Goal: Task Accomplishment & Management: Understand process/instructions

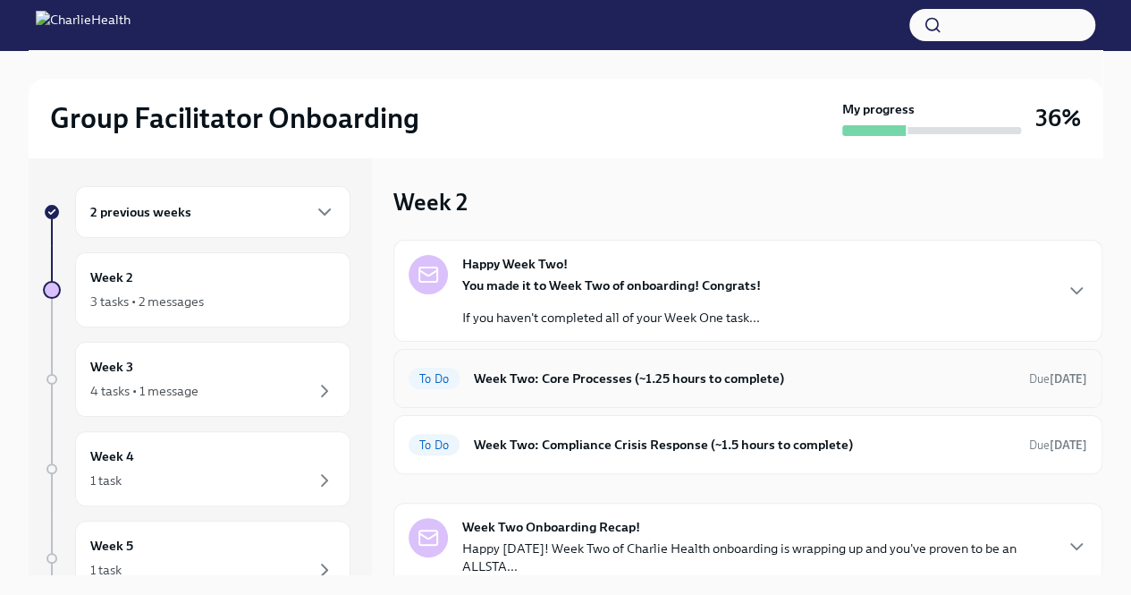
click at [577, 391] on div "To Do Week Two: Core Processes (~1.25 hours to complete) Due [DATE]" at bounding box center [748, 378] width 679 height 29
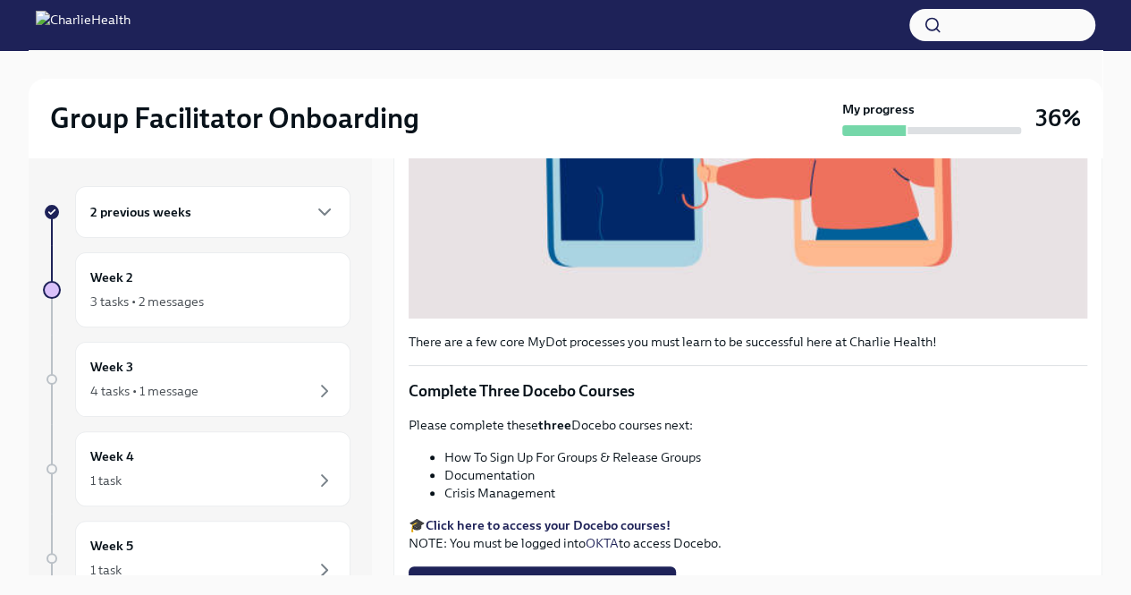
scroll to position [678, 0]
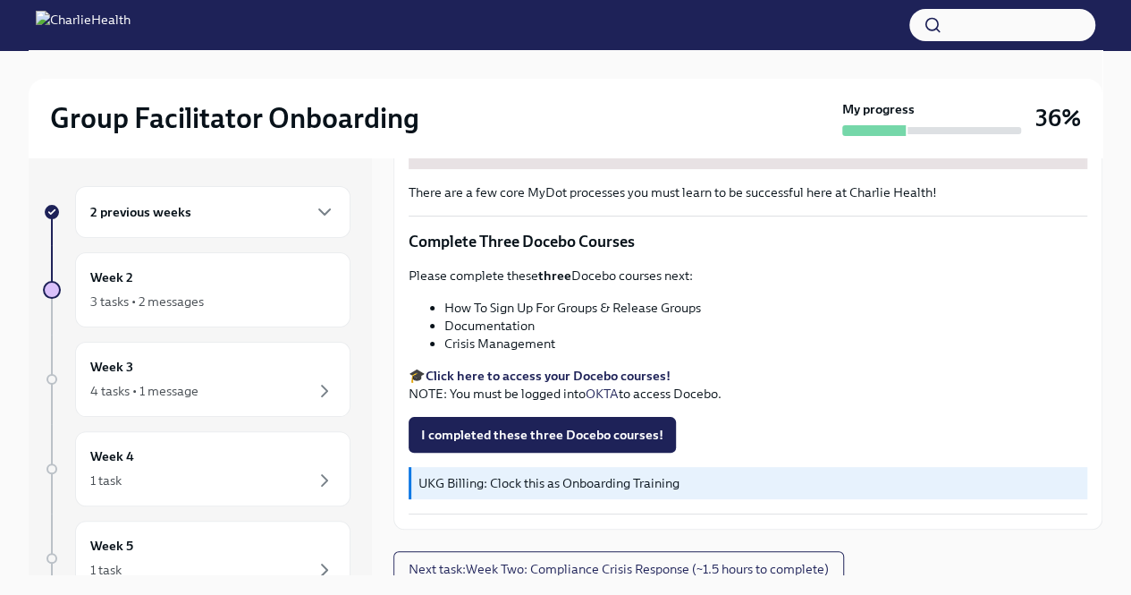
click at [588, 334] on li "Crisis Management" at bounding box center [765, 343] width 643 height 18
click at [595, 371] on strong "Click here to access your Docebo courses!" at bounding box center [548, 375] width 245 height 16
click at [593, 428] on span "I completed these three Docebo courses!" at bounding box center [542, 435] width 242 height 18
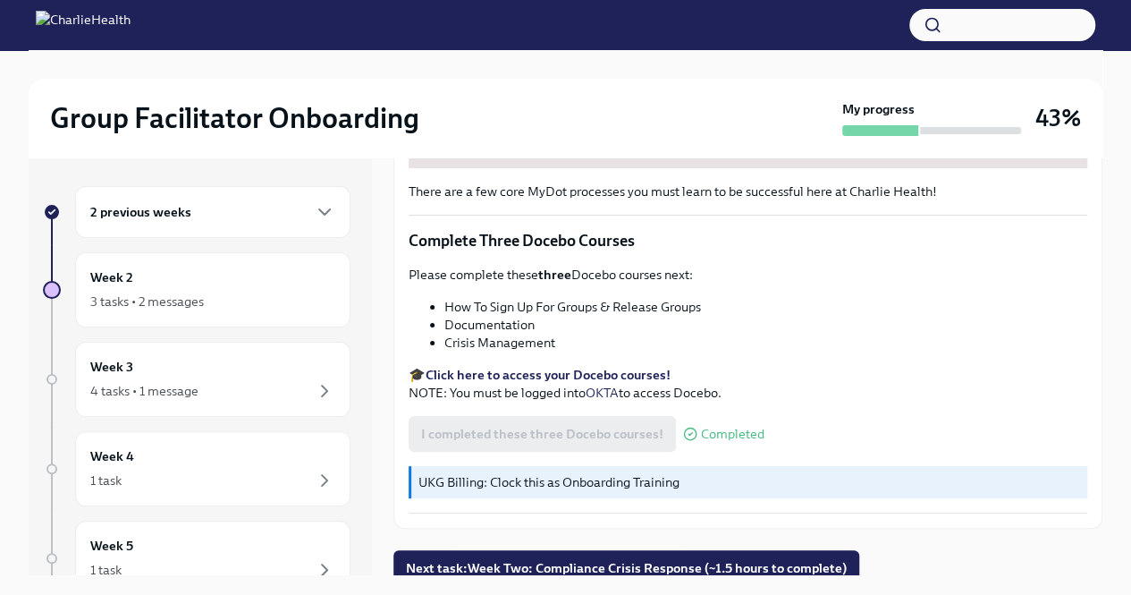
scroll to position [30, 0]
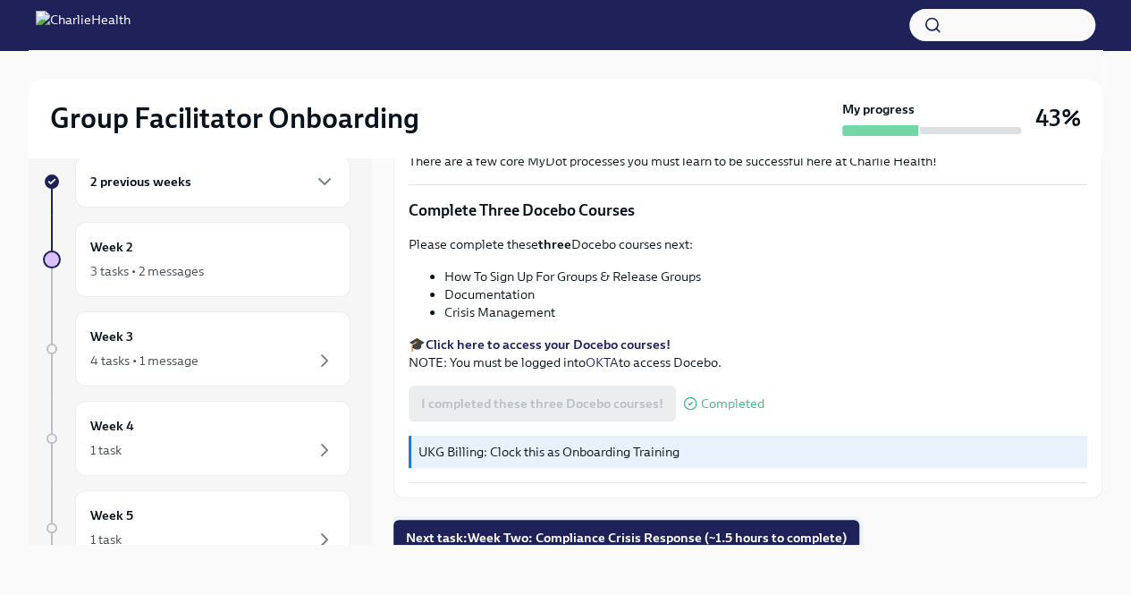
drag, startPoint x: 742, startPoint y: 550, endPoint x: 731, endPoint y: 534, distance: 19.3
click at [731, 534] on div "2 previous weeks Week 2 3 tasks • 2 messages Week 3 4 tasks • 1 message Week 4 …" at bounding box center [566, 350] width 1074 height 446
click at [731, 534] on span "Next task : Week Two: Compliance Crisis Response (~1.5 hours to complete)" at bounding box center [626, 537] width 441 height 18
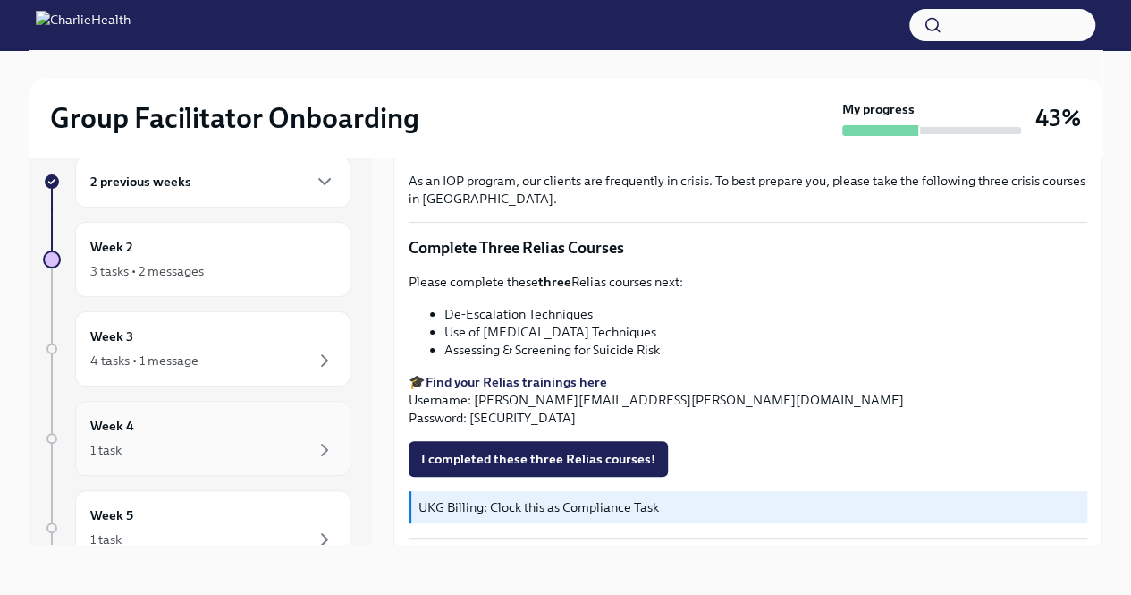
scroll to position [99, 0]
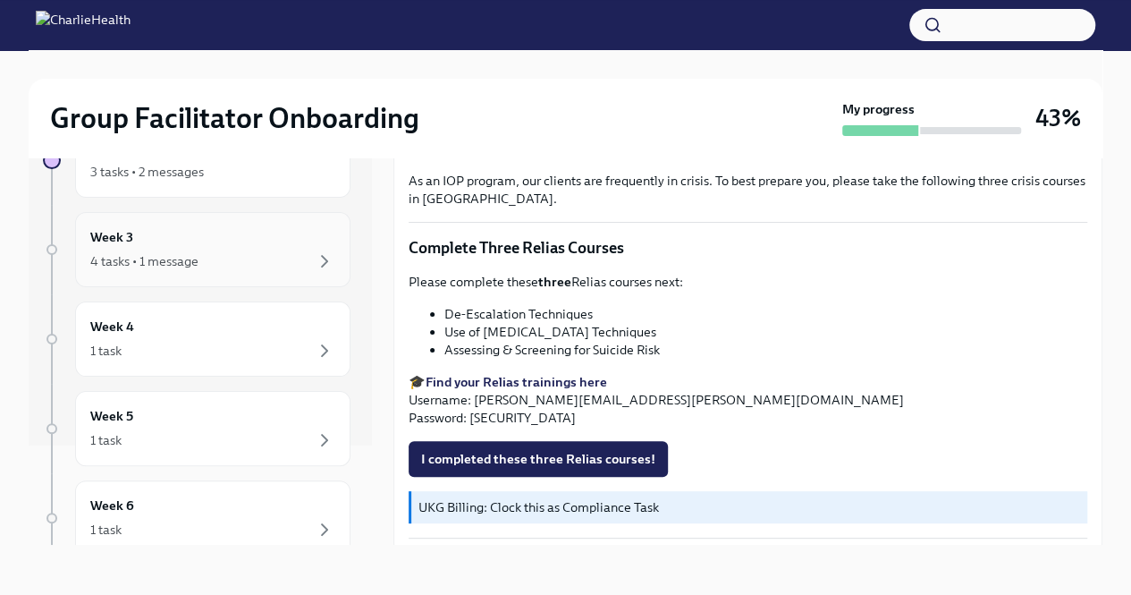
click at [267, 250] on div "4 tasks • 1 message" at bounding box center [212, 260] width 245 height 21
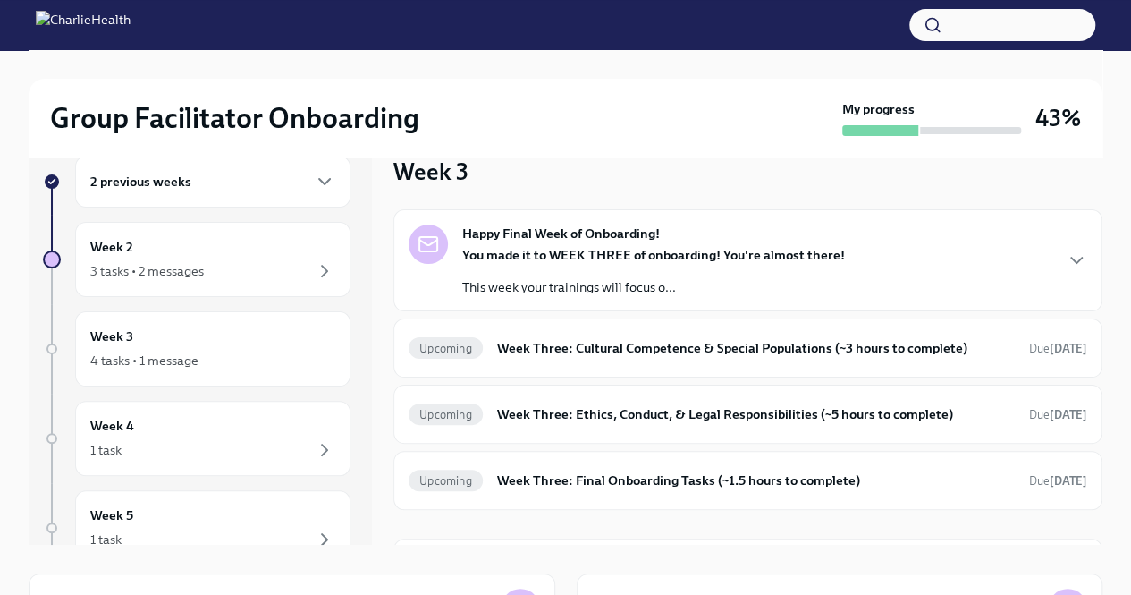
click at [619, 281] on p "This week your trainings will focus o..." at bounding box center [653, 287] width 383 height 18
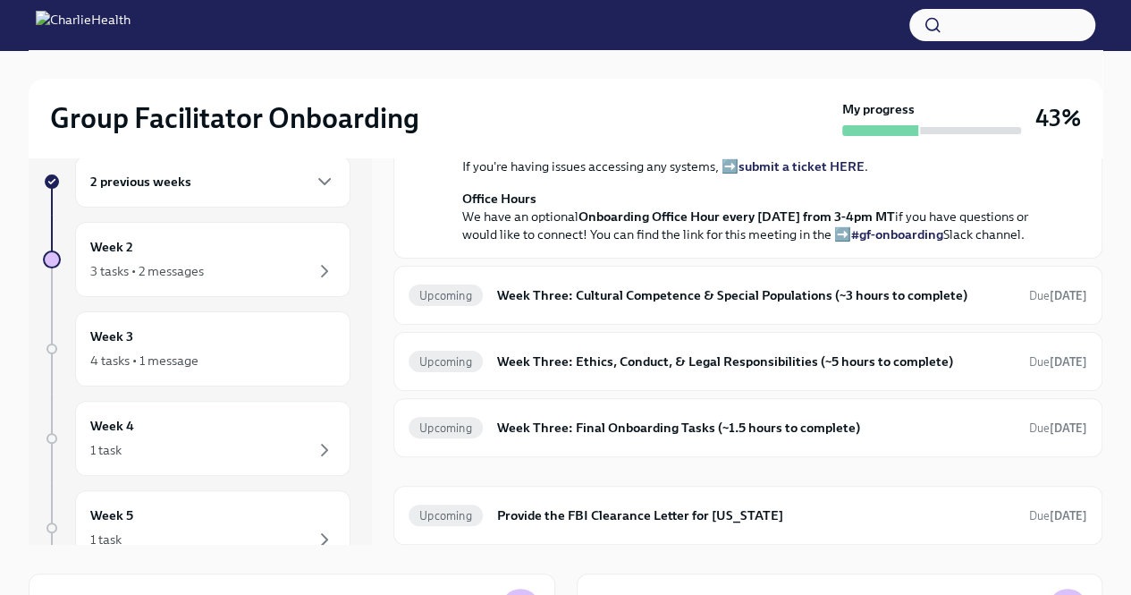
scroll to position [603, 0]
click at [719, 325] on div "Upcoming Week Three: Cultural Competence & Special Populations (~3 hours to com…" at bounding box center [747, 295] width 709 height 59
click at [916, 324] on div "Upcoming Week Three: Cultural Competence & Special Populations (~3 hours to com…" at bounding box center [747, 295] width 709 height 59
click at [848, 298] on h6 "Week Three: Cultural Competence & Special Populations (~3 hours to complete)" at bounding box center [756, 295] width 518 height 20
